Goal: Task Accomplishment & Management: Manage account settings

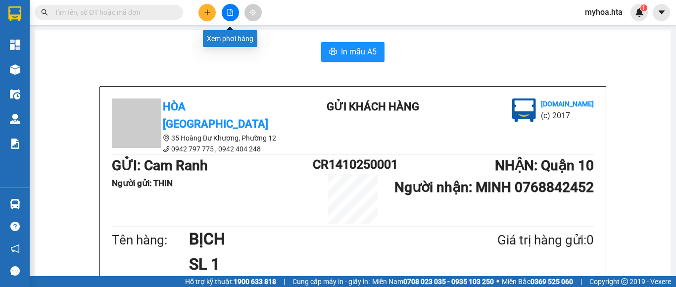
click at [227, 7] on button at bounding box center [230, 12] width 17 height 17
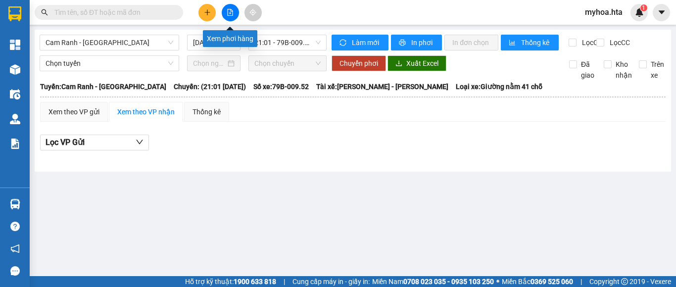
click at [225, 16] on button at bounding box center [230, 12] width 17 height 17
click at [140, 45] on span "Cam Ranh - [GEOGRAPHIC_DATA]" at bounding box center [110, 42] width 128 height 15
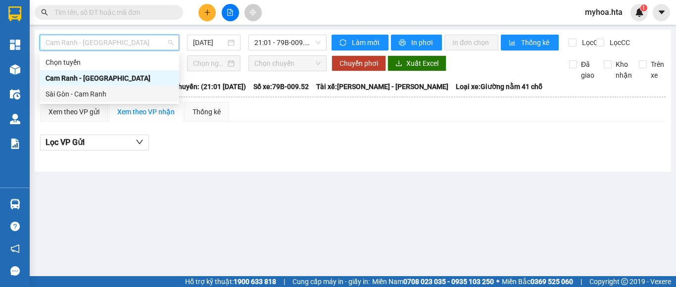
click at [120, 95] on div "Sài Gòn - Cam Ranh" at bounding box center [110, 94] width 128 height 11
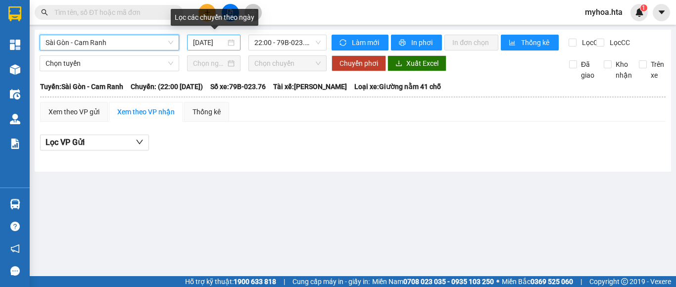
drag, startPoint x: 206, startPoint y: 44, endPoint x: 211, endPoint y: 46, distance: 5.2
click at [206, 44] on input "[DATE]" at bounding box center [209, 42] width 33 height 11
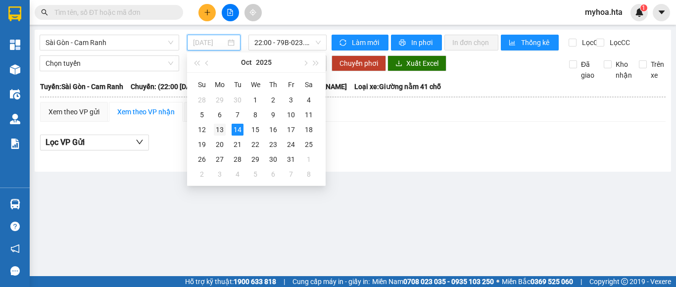
click at [212, 132] on td "13" at bounding box center [220, 129] width 18 height 15
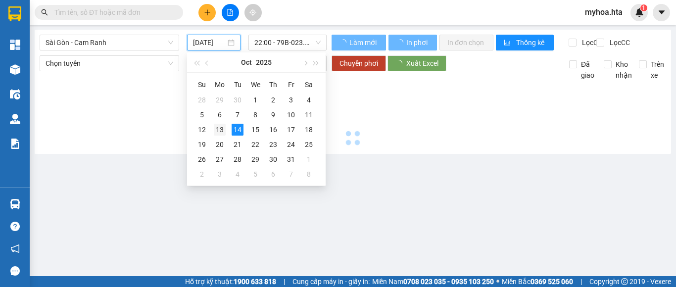
type input "[DATE]"
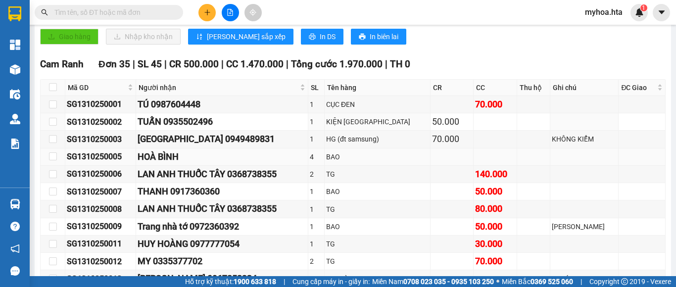
scroll to position [247, 0]
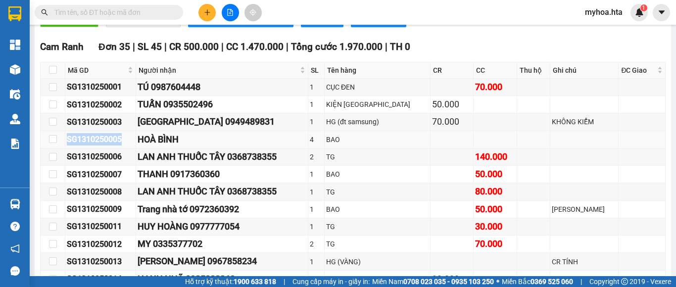
drag, startPoint x: 128, startPoint y: 152, endPoint x: 61, endPoint y: 149, distance: 66.3
click at [61, 148] on tr "SG1310250005 HOÀ BÌNH 4 BAO" at bounding box center [353, 139] width 625 height 17
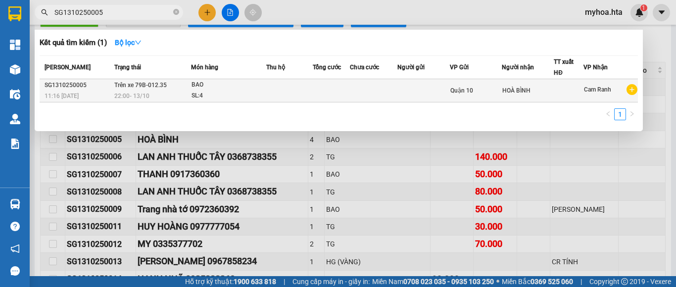
type input "SG1310250005"
click at [225, 92] on div "SL: 4" at bounding box center [228, 96] width 74 height 11
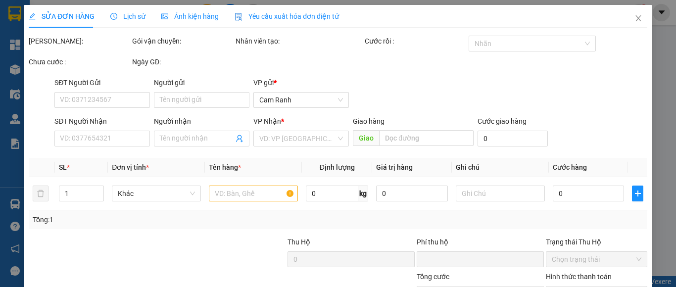
type input "HOÀ BÌNH"
type input "0"
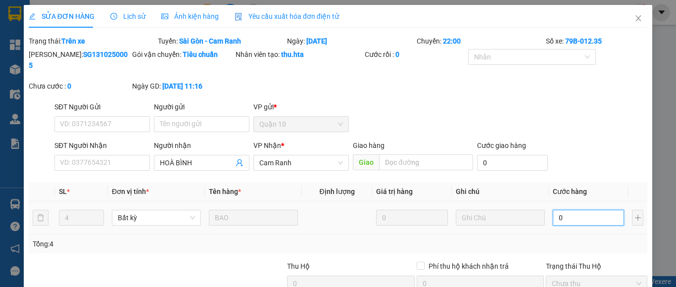
click at [583, 210] on input "0" at bounding box center [588, 218] width 71 height 16
type input "1"
type input "16"
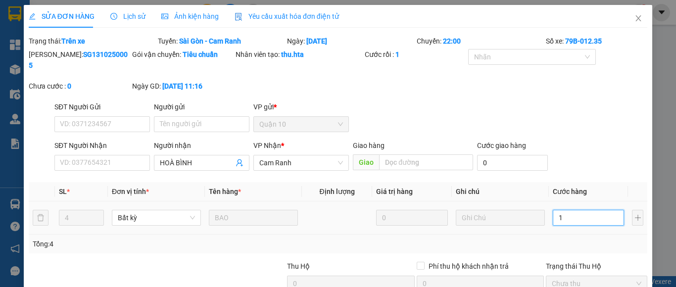
type input "16"
type input "160"
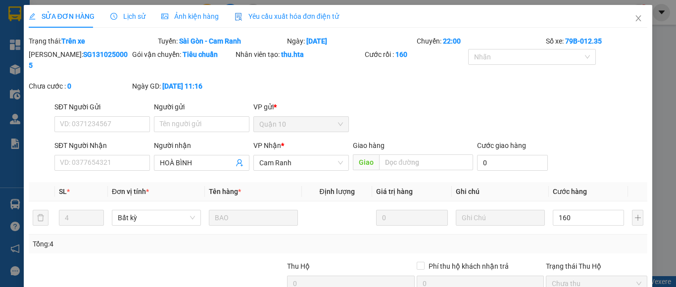
click at [598, 154] on div "SĐT Người Nhận VD: 0377654321 Người nhận HOÀ BÌNH VP Nhận * Cam Ranh Giao hàng …" at bounding box center [350, 157] width 597 height 35
type input "160.000"
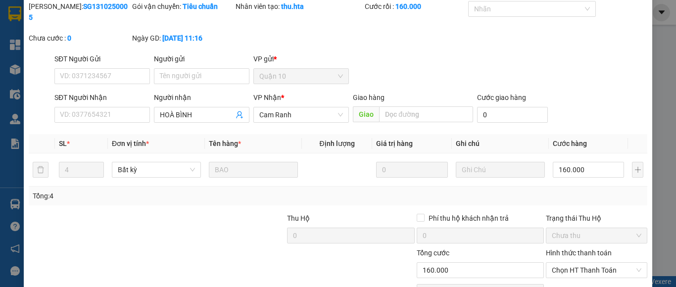
scroll to position [94, 0]
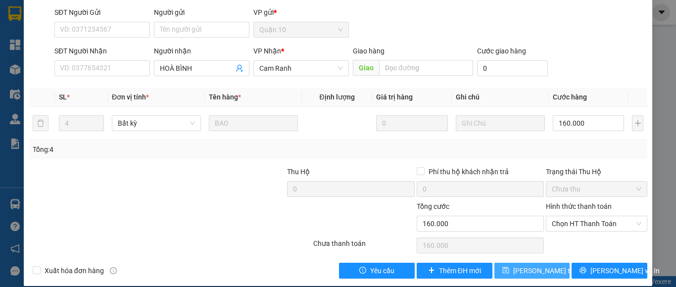
click at [530, 265] on span "[PERSON_NAME] thay đổi" at bounding box center [552, 270] width 79 height 11
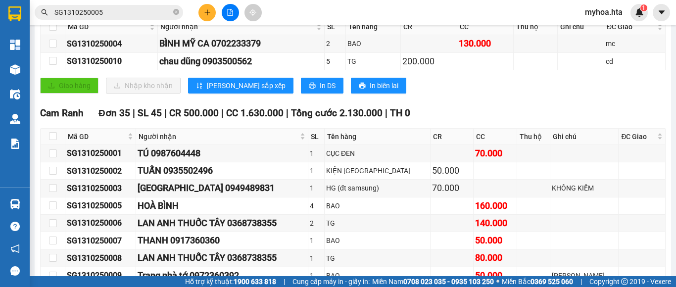
scroll to position [198, 0]
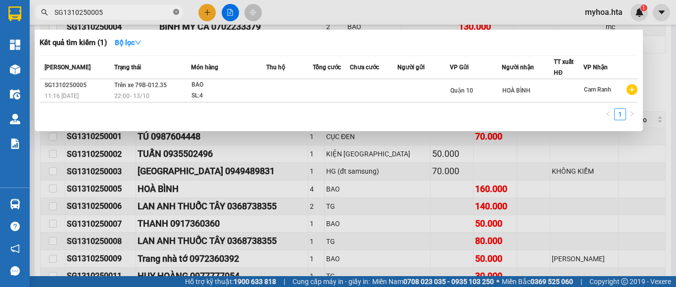
click at [176, 11] on icon "close-circle" at bounding box center [176, 12] width 6 height 6
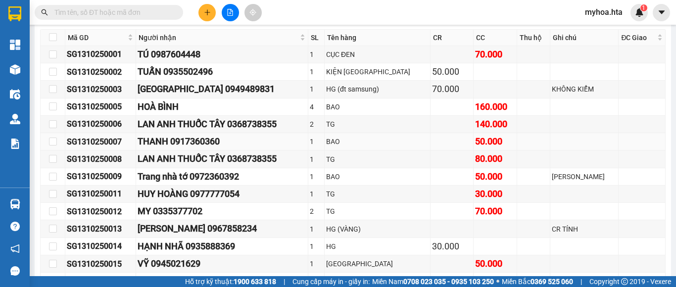
scroll to position [297, 0]
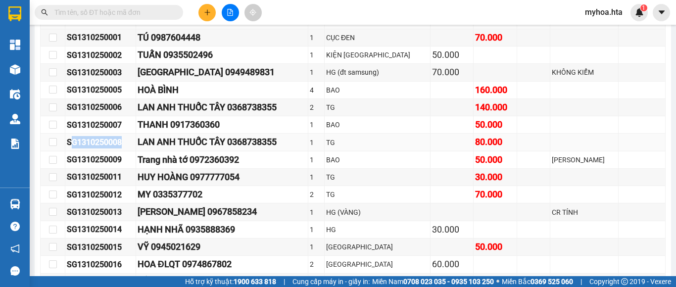
drag, startPoint x: 122, startPoint y: 146, endPoint x: 69, endPoint y: 145, distance: 53.4
click at [69, 147] on div "SG1310250008" at bounding box center [100, 142] width 67 height 12
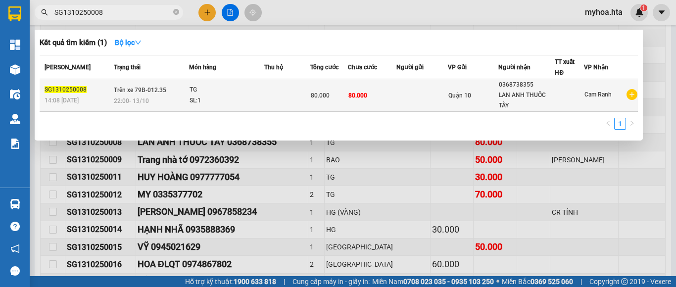
type input "SG1310250008"
click at [535, 101] on div "LAN ANH THUỐC TÂY" at bounding box center [526, 100] width 55 height 21
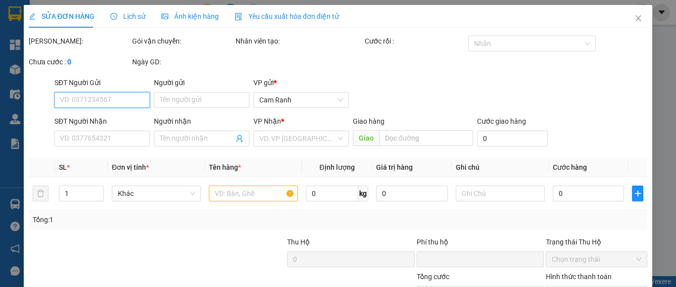
type input "0368738355"
type input "LAN ANH THUỐC TÂY"
type input "0"
type input "80.000"
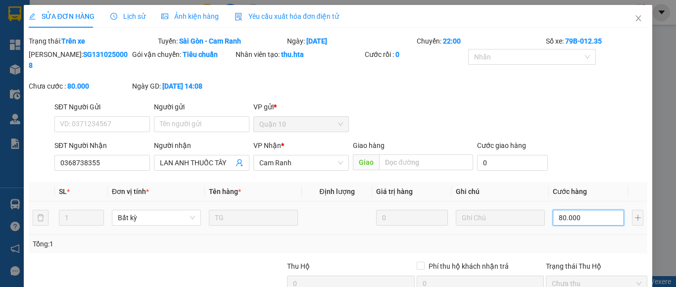
click at [595, 210] on input "80.000" at bounding box center [588, 218] width 71 height 16
type input "7"
type input "70"
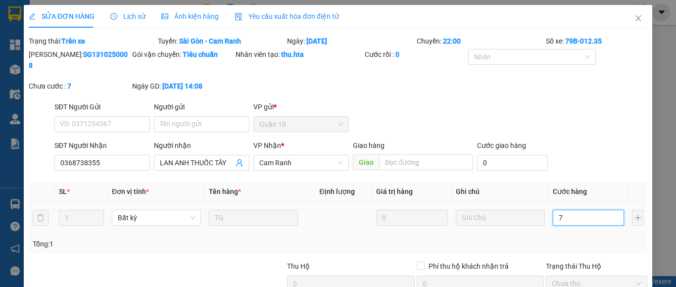
type input "70"
type input "70.000"
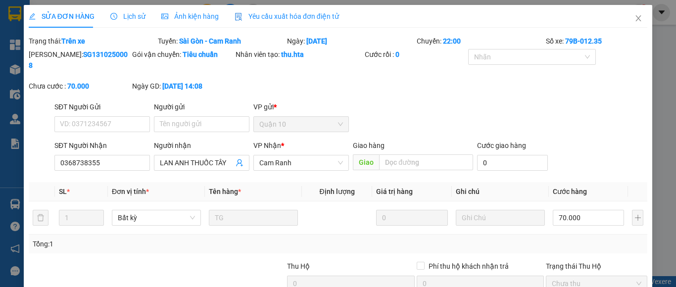
click at [595, 239] on div "Tổng: 1" at bounding box center [338, 243] width 618 height 19
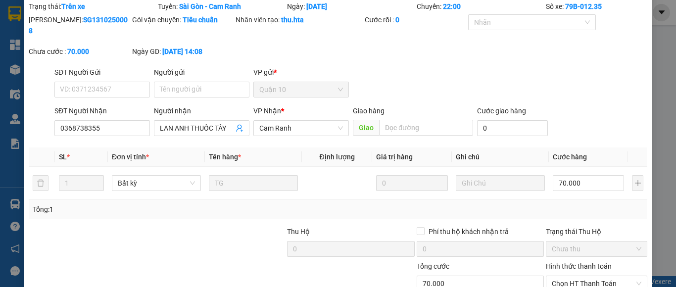
scroll to position [94, 0]
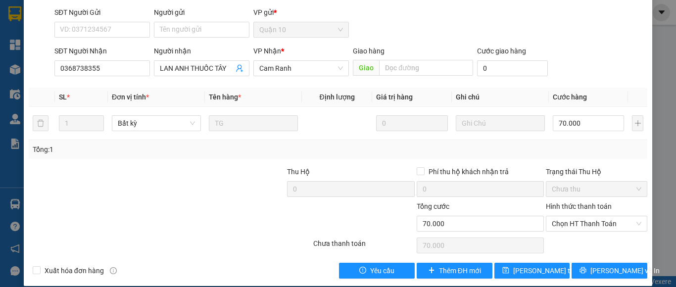
click at [579, 144] on div "Tổng: 1" at bounding box center [338, 149] width 610 height 11
click at [545, 265] on span "[PERSON_NAME] thay đổi" at bounding box center [552, 270] width 79 height 11
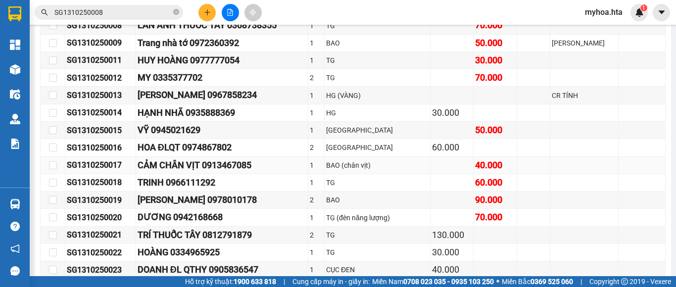
scroll to position [396, 0]
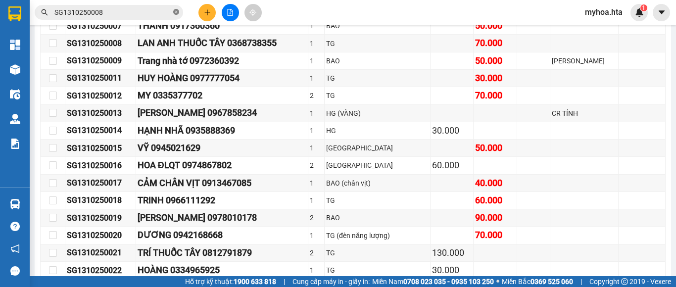
click at [179, 13] on icon "close-circle" at bounding box center [176, 12] width 6 height 6
drag, startPoint x: 126, startPoint y: 120, endPoint x: 65, endPoint y: 127, distance: 61.2
click at [65, 122] on td "SG1310250013" at bounding box center [100, 112] width 71 height 17
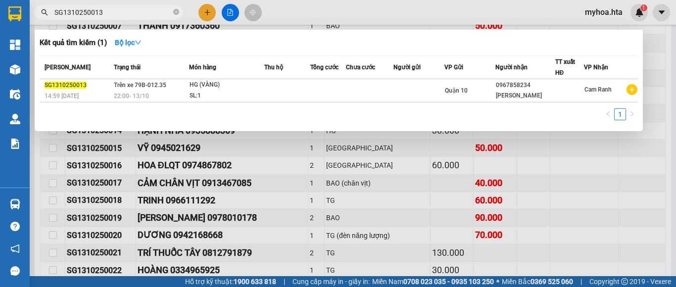
type input "SG1310250013"
click at [473, 97] on td "Quận 10" at bounding box center [469, 90] width 51 height 23
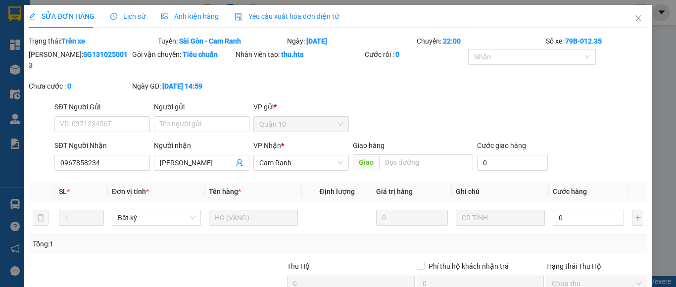
type input "0967858234"
type input "[PERSON_NAME]"
type input "0"
click at [600, 210] on input "0" at bounding box center [588, 218] width 71 height 16
type input "1"
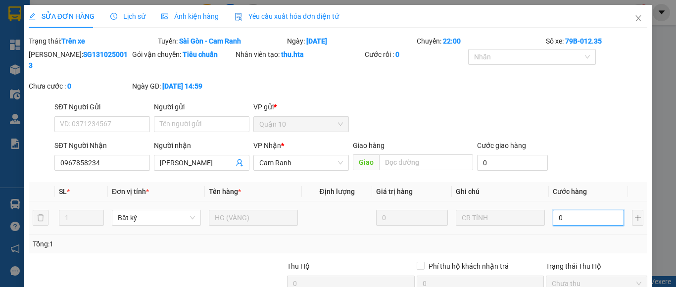
type input "1"
type input "15"
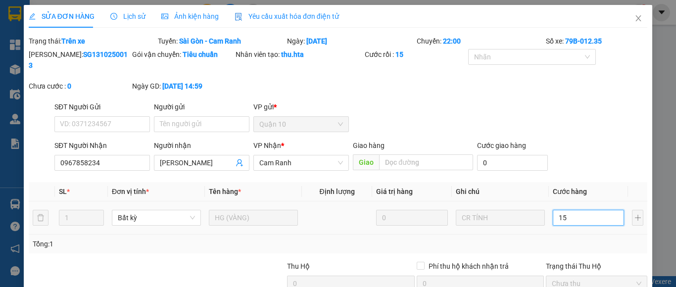
type input "150"
type input "150.000"
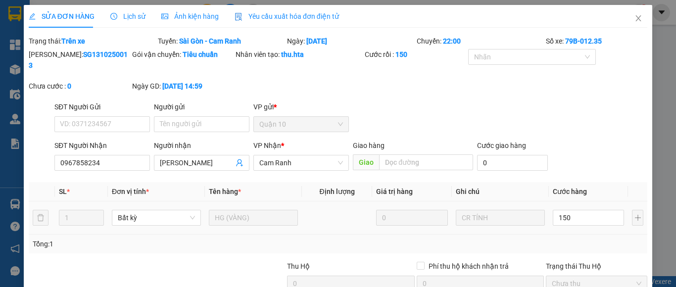
type input "150.000"
click at [599, 223] on td "150.000" at bounding box center [588, 217] width 79 height 33
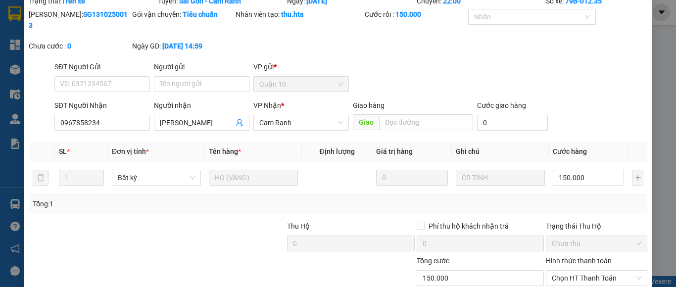
scroll to position [94, 0]
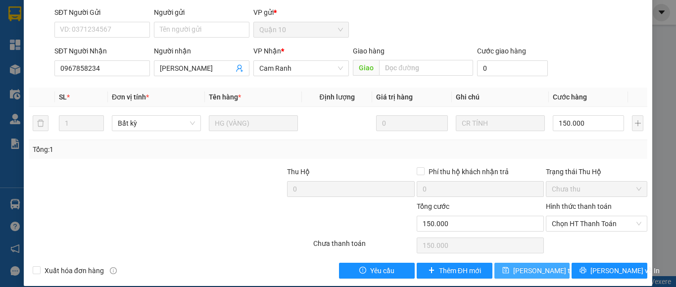
click at [544, 265] on span "[PERSON_NAME] thay đổi" at bounding box center [552, 270] width 79 height 11
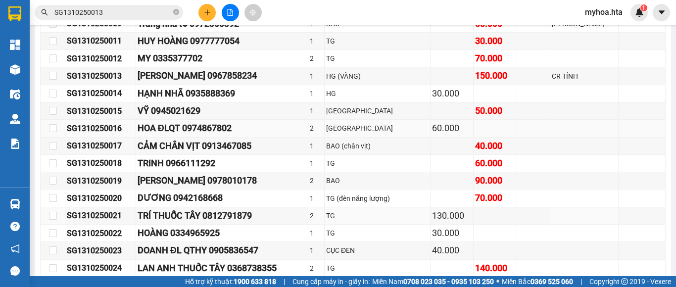
scroll to position [445, 0]
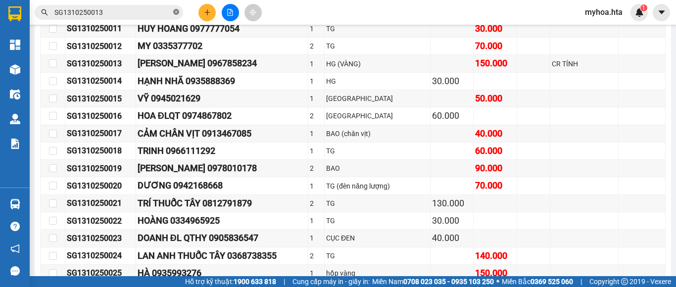
click at [179, 11] on span "SG1310250013" at bounding box center [109, 12] width 148 height 15
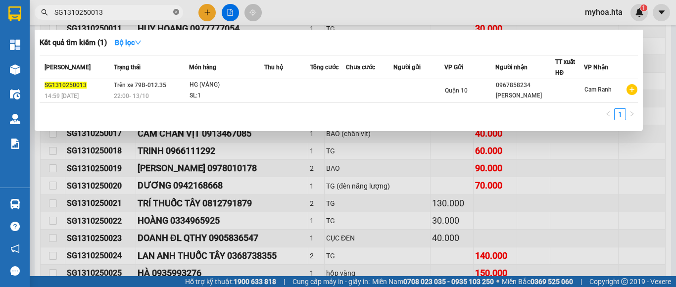
click at [178, 11] on icon "close-circle" at bounding box center [176, 12] width 6 height 6
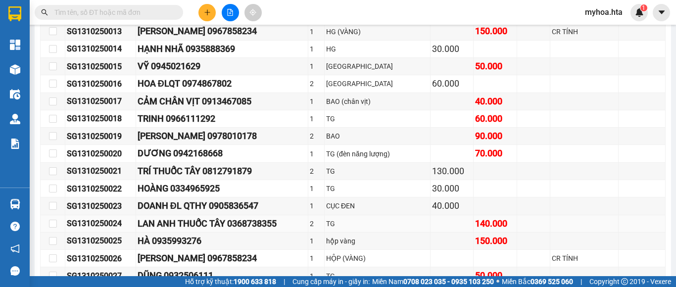
scroll to position [495, 0]
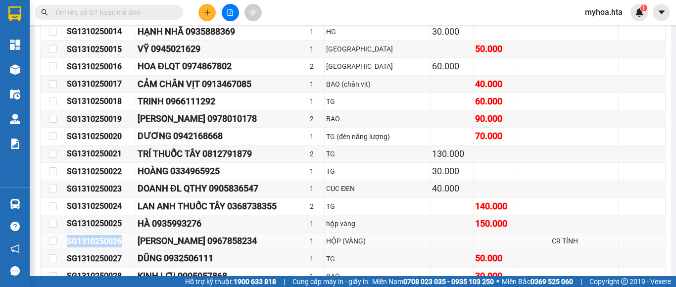
drag, startPoint x: 122, startPoint y: 246, endPoint x: 63, endPoint y: 246, distance: 58.9
click at [63, 246] on tr "SG1310250026 [PERSON_NAME] 0967858234 1 HỘP (VÀNG) CR TÍNH" at bounding box center [353, 240] width 625 height 17
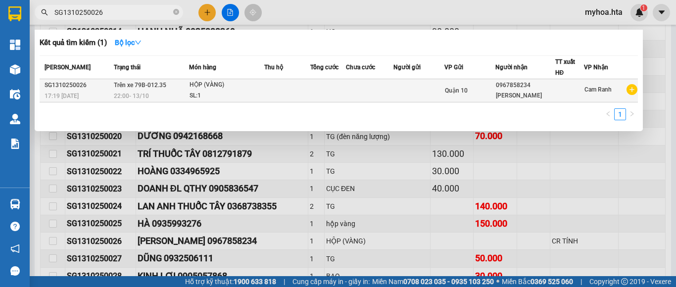
type input "SG1310250026"
click at [555, 90] on td at bounding box center [569, 90] width 29 height 23
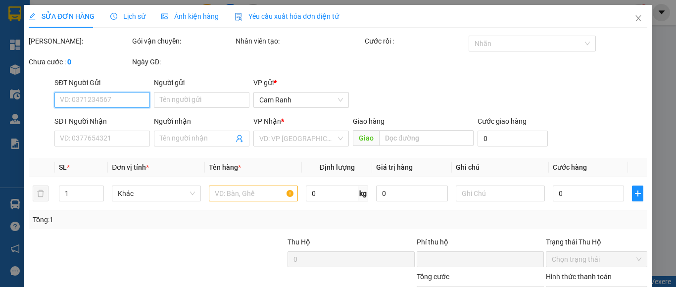
type input "0967858234"
type input "[PERSON_NAME]"
type input "0"
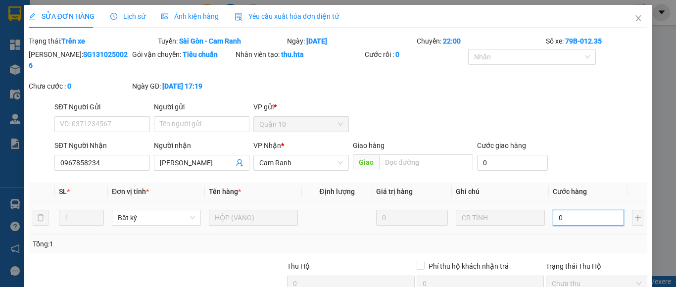
click at [594, 210] on input "0" at bounding box center [588, 218] width 71 height 16
type input "1"
type input "10"
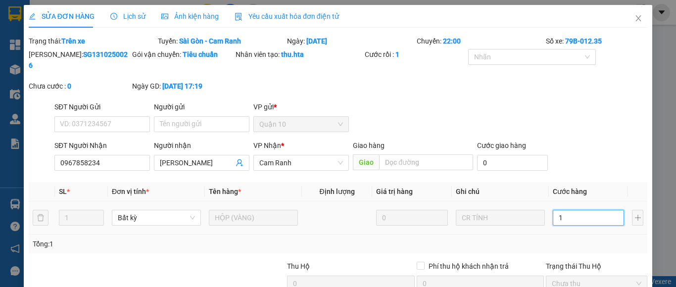
type input "10"
type input "100"
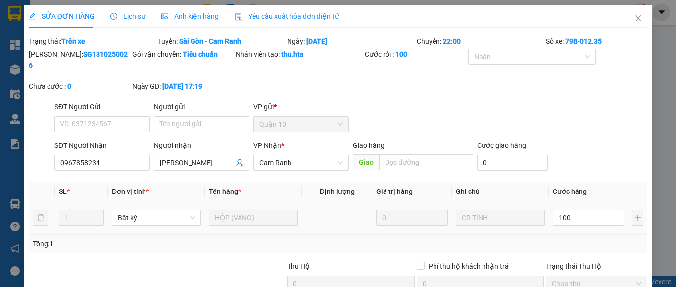
click at [581, 234] on div "Tổng: 1" at bounding box center [338, 243] width 618 height 19
type input "100.000"
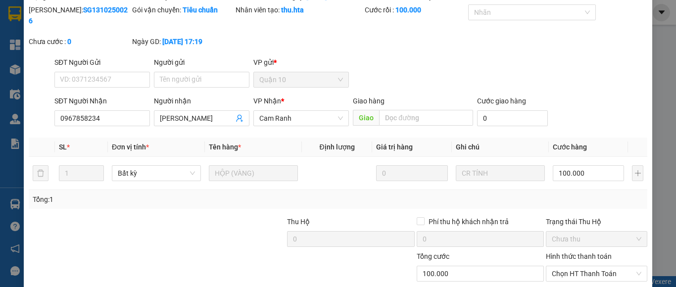
scroll to position [94, 0]
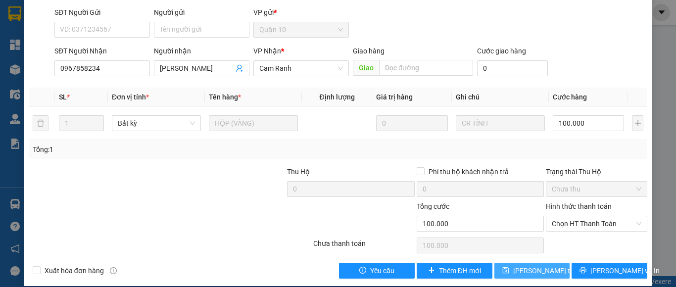
click at [545, 265] on span "[PERSON_NAME] thay đổi" at bounding box center [552, 270] width 79 height 11
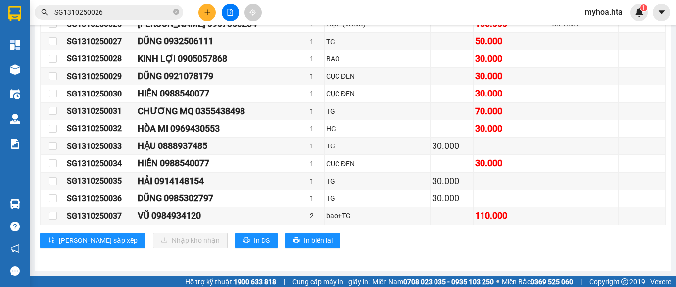
scroll to position [719, 0]
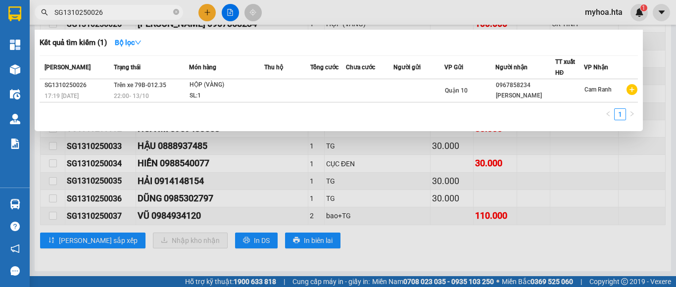
click at [159, 12] on input "SG1310250026" at bounding box center [112, 12] width 117 height 11
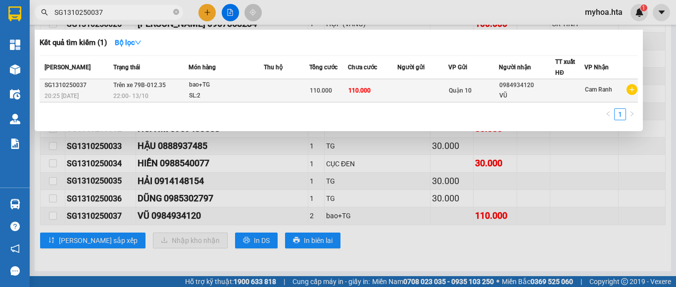
type input "SG1310250037"
click at [494, 94] on div "Quận 10" at bounding box center [473, 90] width 49 height 11
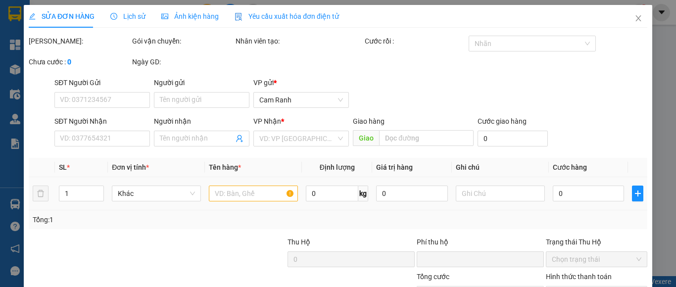
type input "0984934120"
type input "VŨ"
type input "0"
type input "110.000"
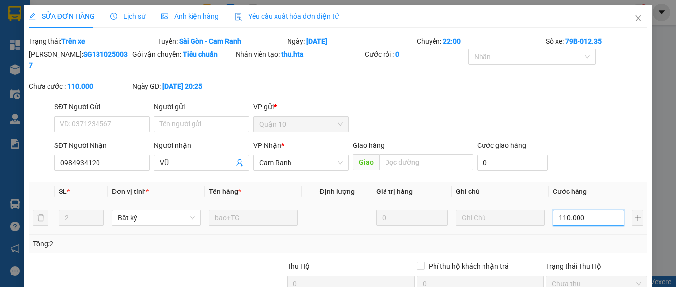
click at [582, 210] on input "110.000" at bounding box center [588, 218] width 71 height 16
type input "1"
type input "10"
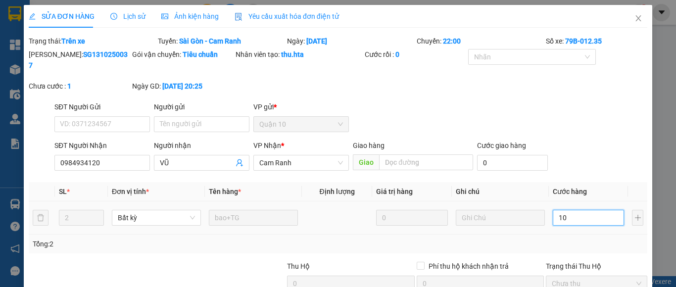
type input "10"
type input "100"
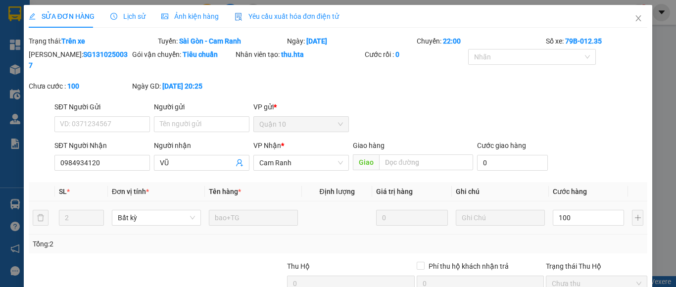
type input "100.000"
click at [570, 234] on div "Tổng: 2" at bounding box center [338, 243] width 618 height 19
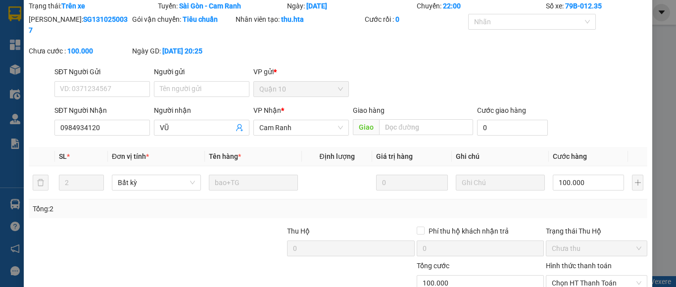
scroll to position [94, 0]
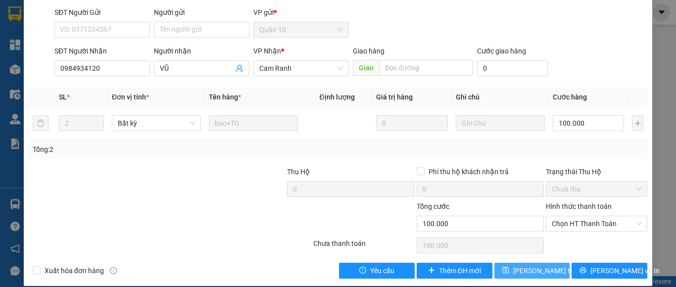
click at [541, 265] on span "[PERSON_NAME] thay đổi" at bounding box center [552, 270] width 79 height 11
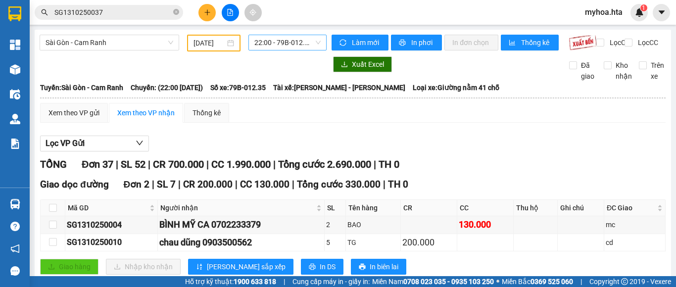
click at [292, 45] on span "22:00 - 79B-012.35" at bounding box center [287, 42] width 66 height 15
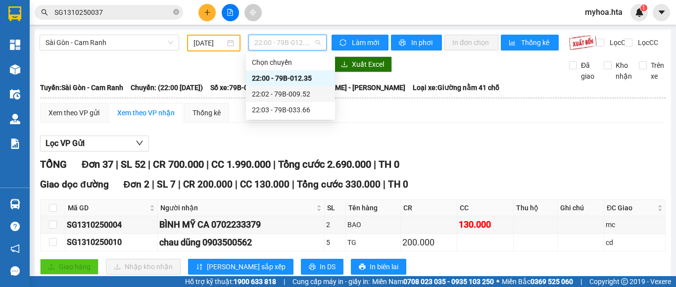
click at [302, 93] on div "22:02 - 79B-009.52" at bounding box center [290, 94] width 77 height 11
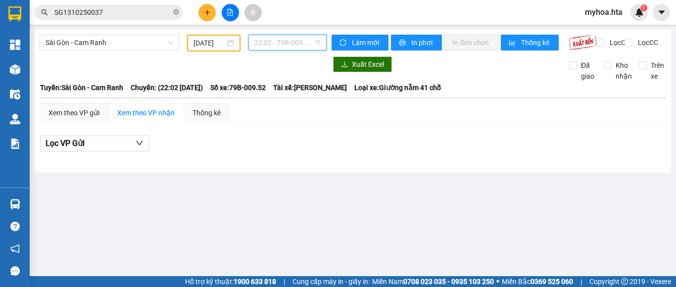
click at [300, 41] on span "22:02 - 79B-009.52" at bounding box center [287, 42] width 66 height 15
click at [366, 122] on div "Xem theo VP gửi Xem theo VP nhận Thống kê" at bounding box center [352, 113] width 625 height 20
click at [297, 42] on span "22:02 - 79B-009.52" at bounding box center [287, 42] width 66 height 15
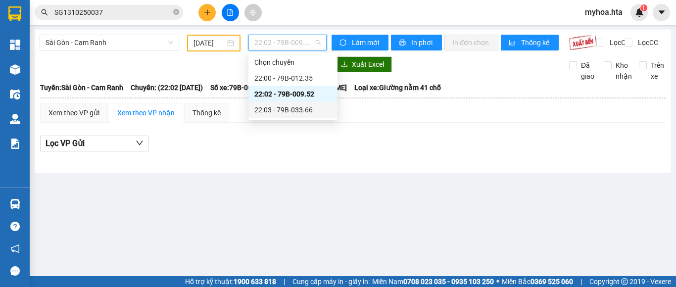
click at [300, 109] on div "22:03 - 79B-033.66" at bounding box center [292, 109] width 77 height 11
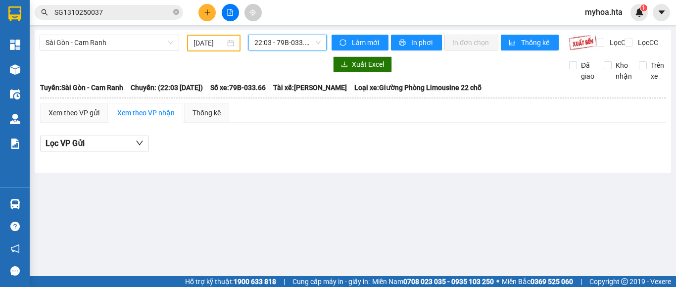
click at [302, 45] on span "22:03 - 79B-033.66" at bounding box center [287, 42] width 66 height 15
